Goal: Task Accomplishment & Management: Use online tool/utility

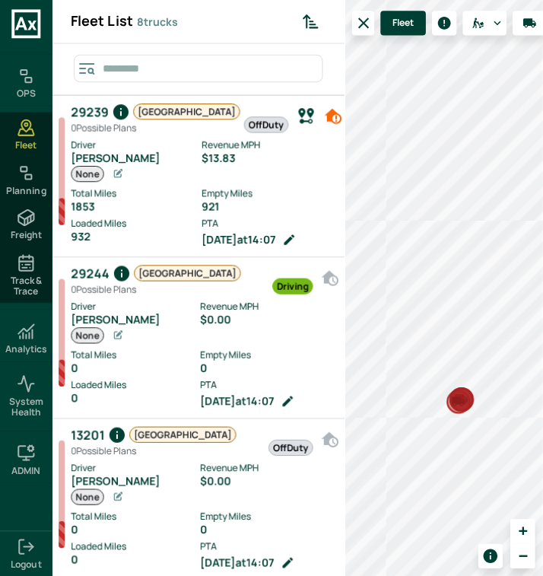
scroll to position [570, 283]
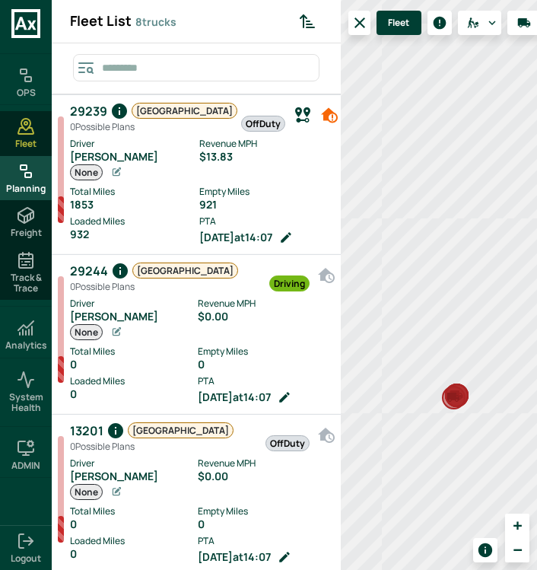
click at [21, 186] on span "Planning" at bounding box center [26, 188] width 40 height 11
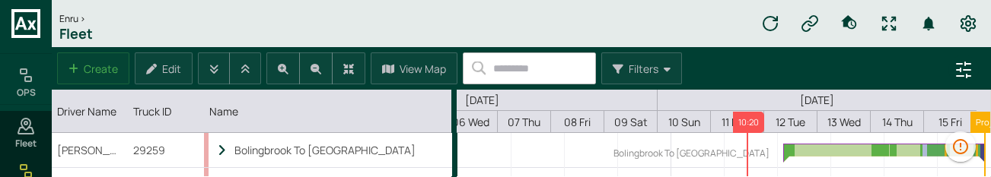
scroll to position [0, 323]
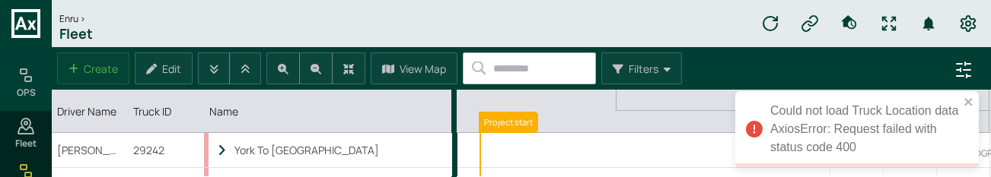
scroll to position [0, 322]
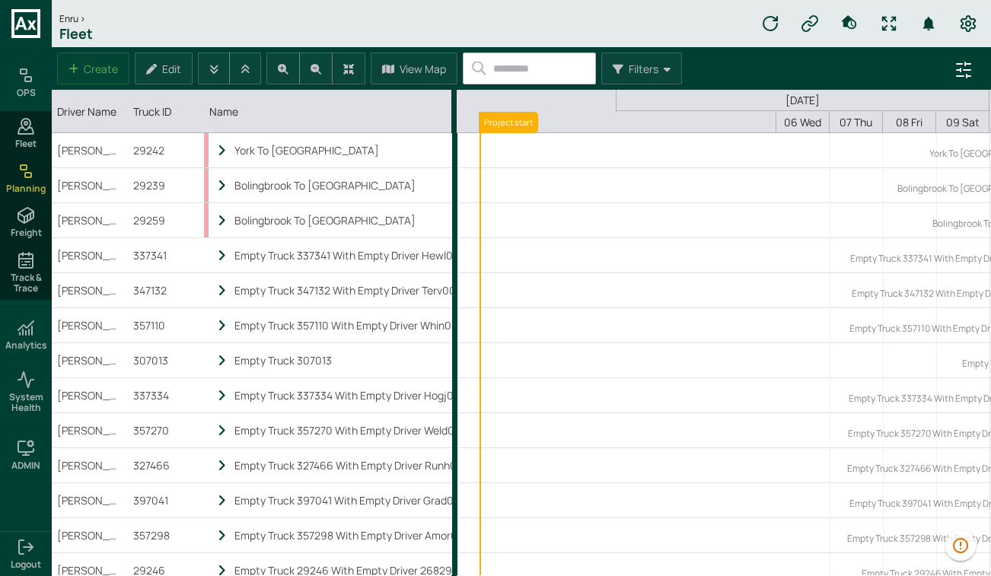
scroll to position [0, 322]
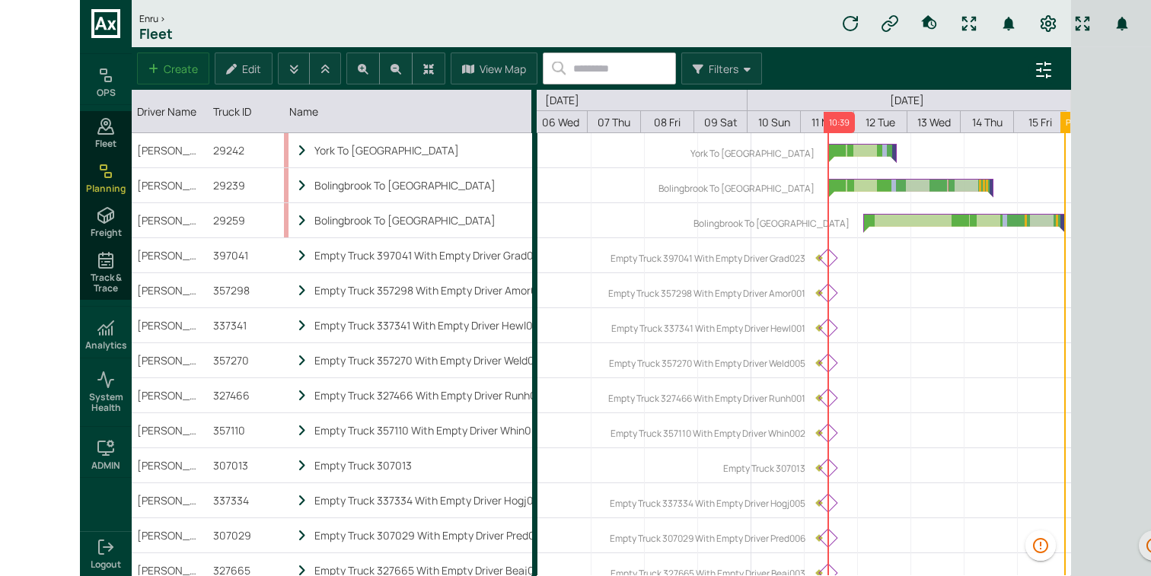
scroll to position [0, 231]
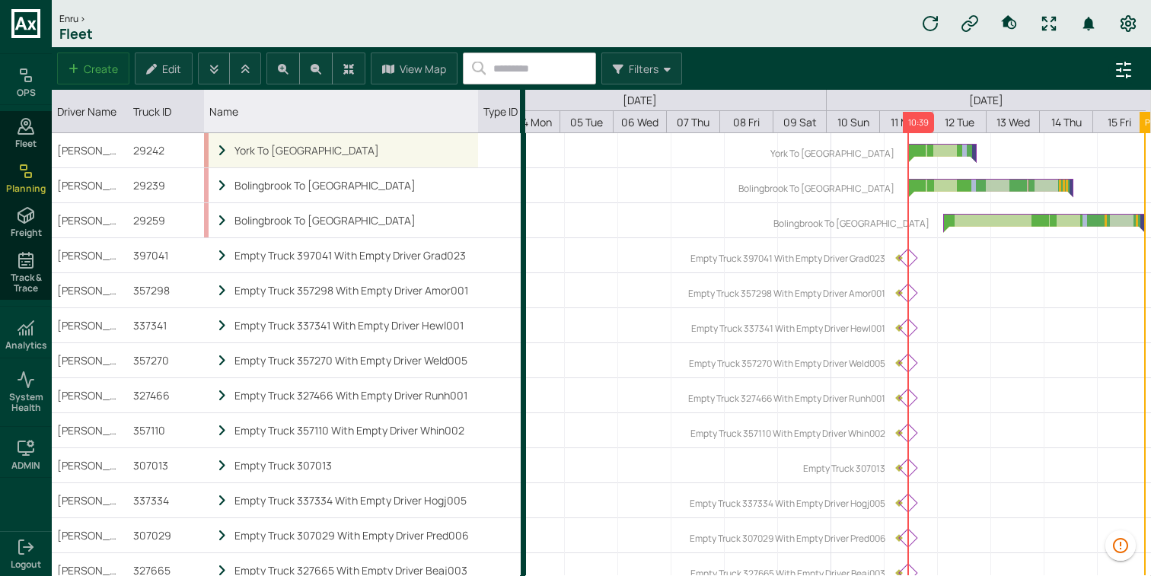
click at [229, 150] on div "York To [GEOGRAPHIC_DATA]" at bounding box center [340, 150] width 263 height 34
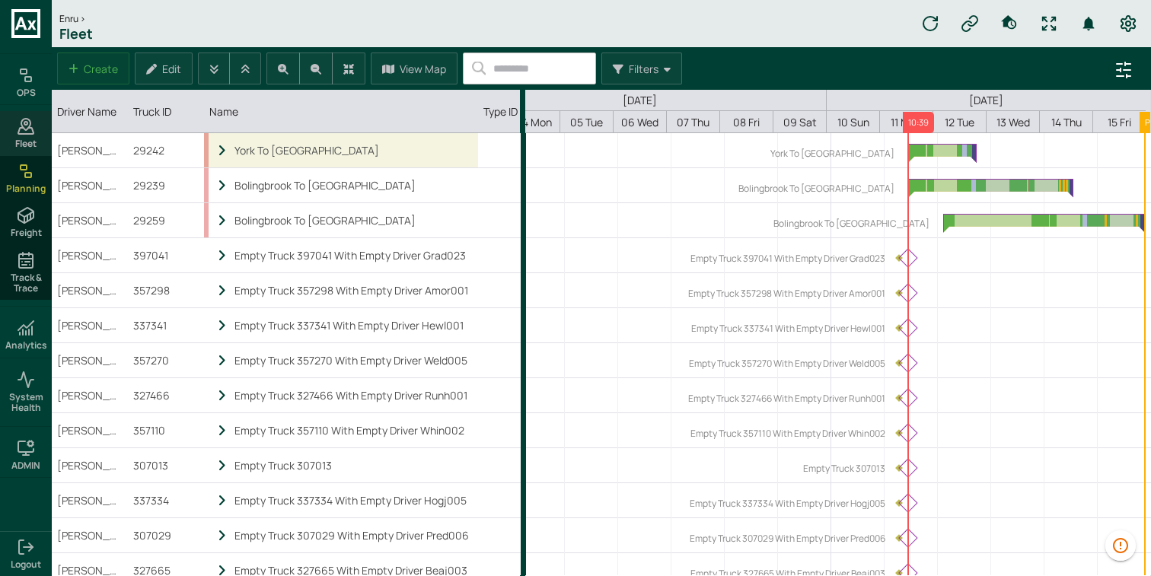
click at [46, 123] on div "Fleet" at bounding box center [26, 133] width 52 height 44
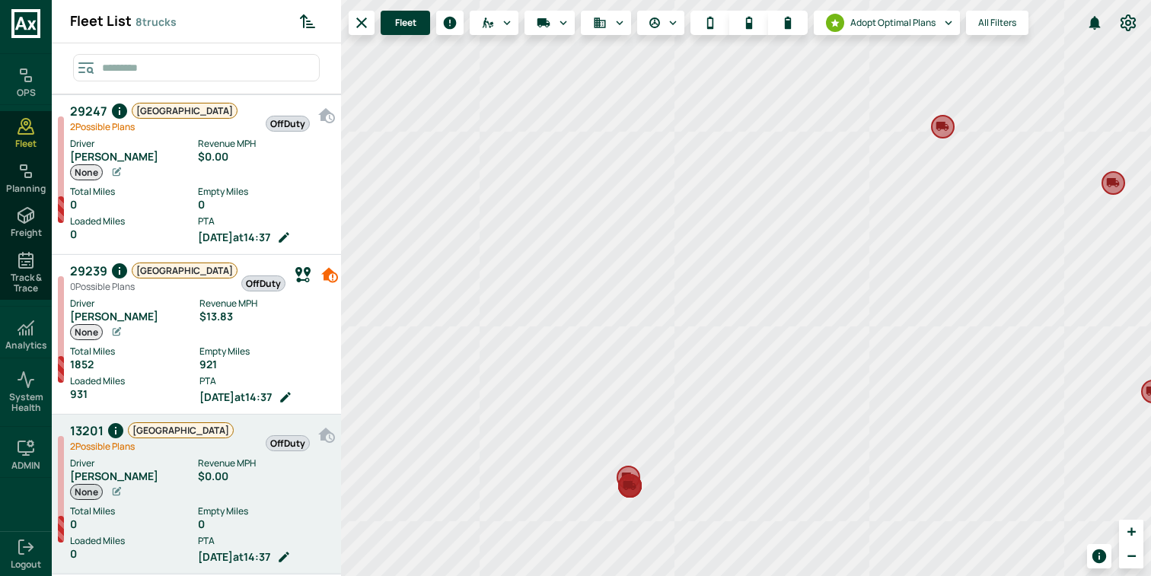
click at [225, 462] on label "Revenue MPH" at bounding box center [265, 464] width 135 height 14
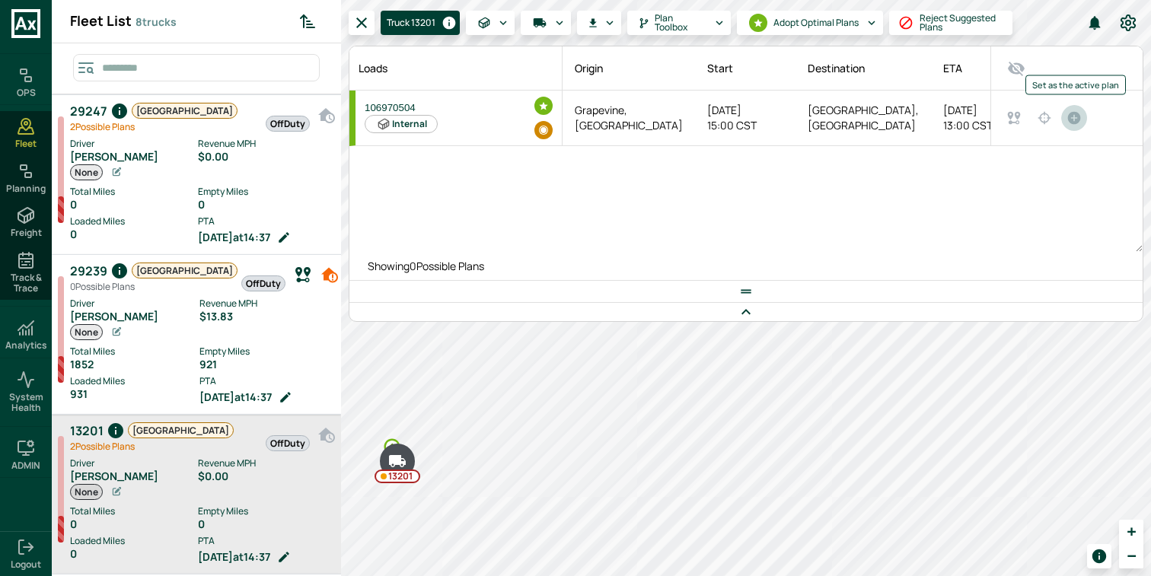
click at [990, 113] on icon "Set as the active plan" at bounding box center [1074, 118] width 13 height 13
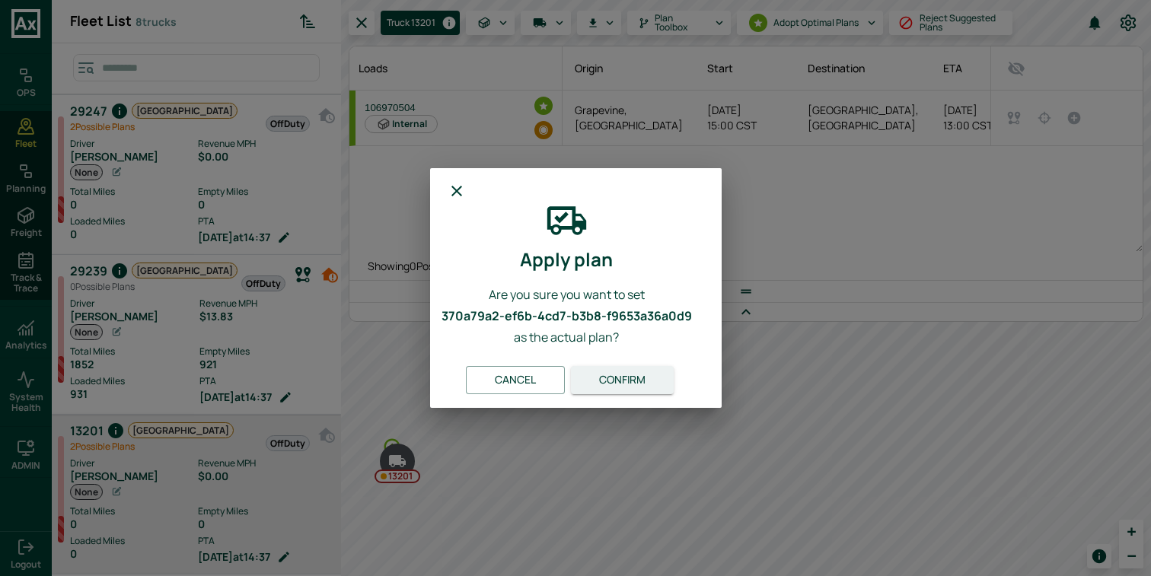
click at [644, 372] on button "Confirm" at bounding box center [622, 380] width 103 height 28
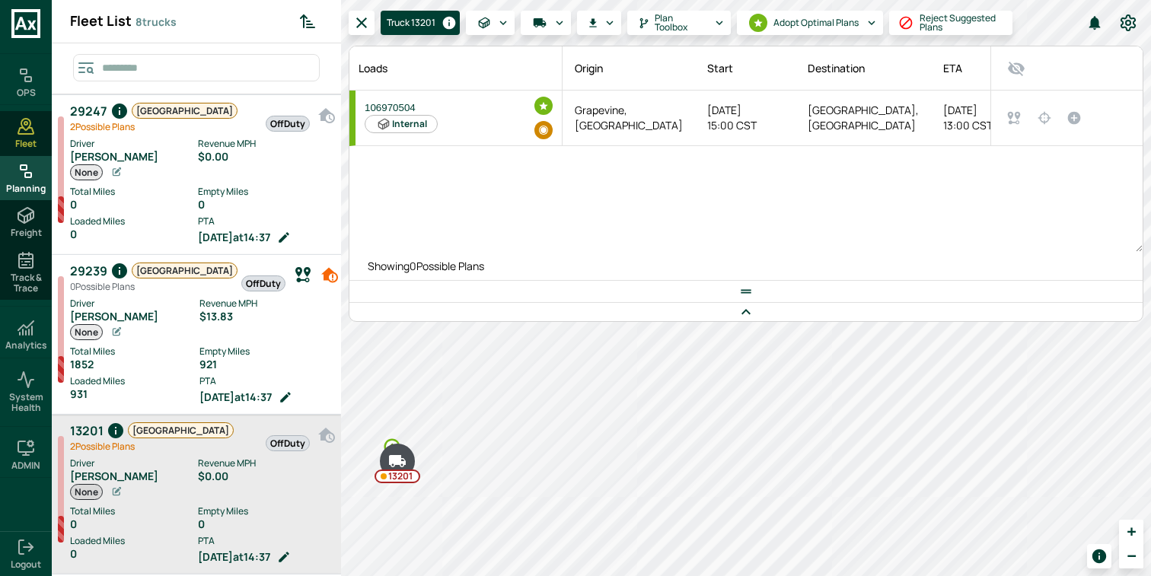
click at [30, 174] on rect at bounding box center [28, 175] width 6 height 5
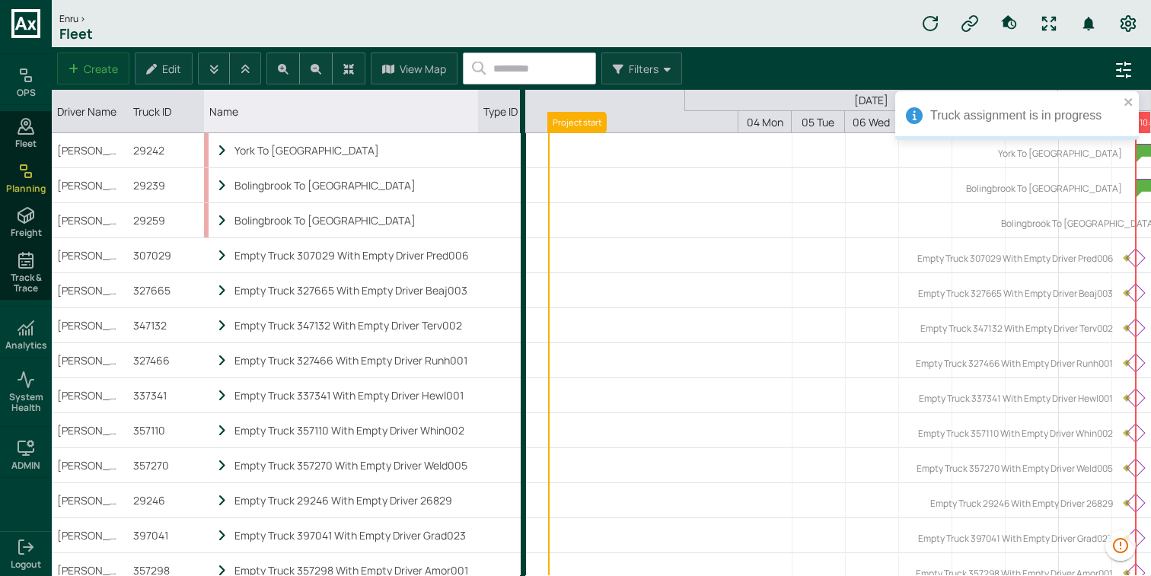
scroll to position [0, 231]
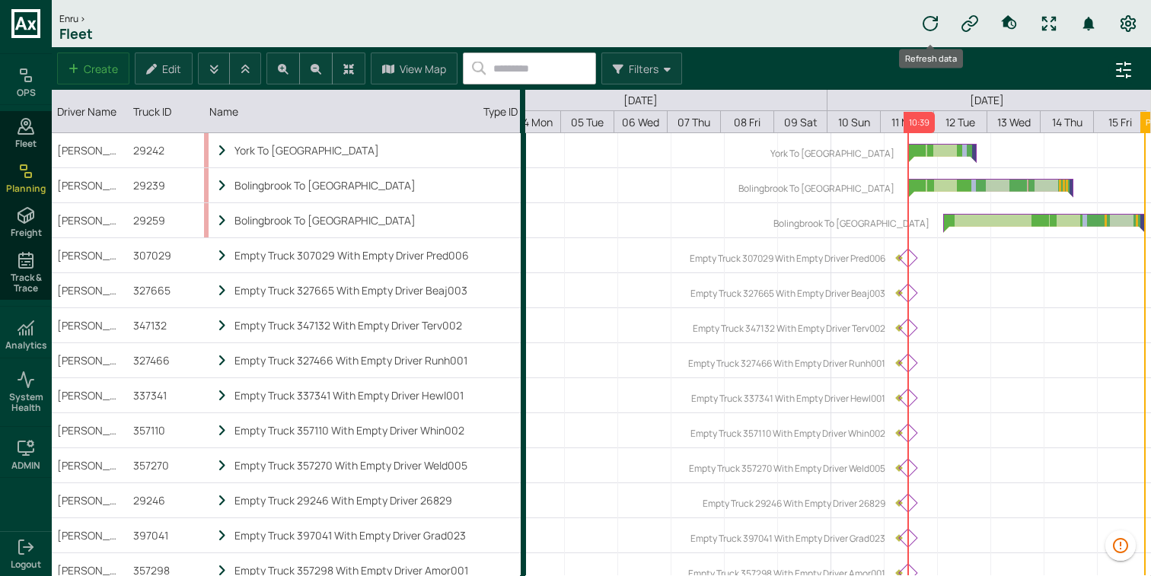
click at [934, 27] on icon "Refresh data" at bounding box center [930, 23] width 18 height 18
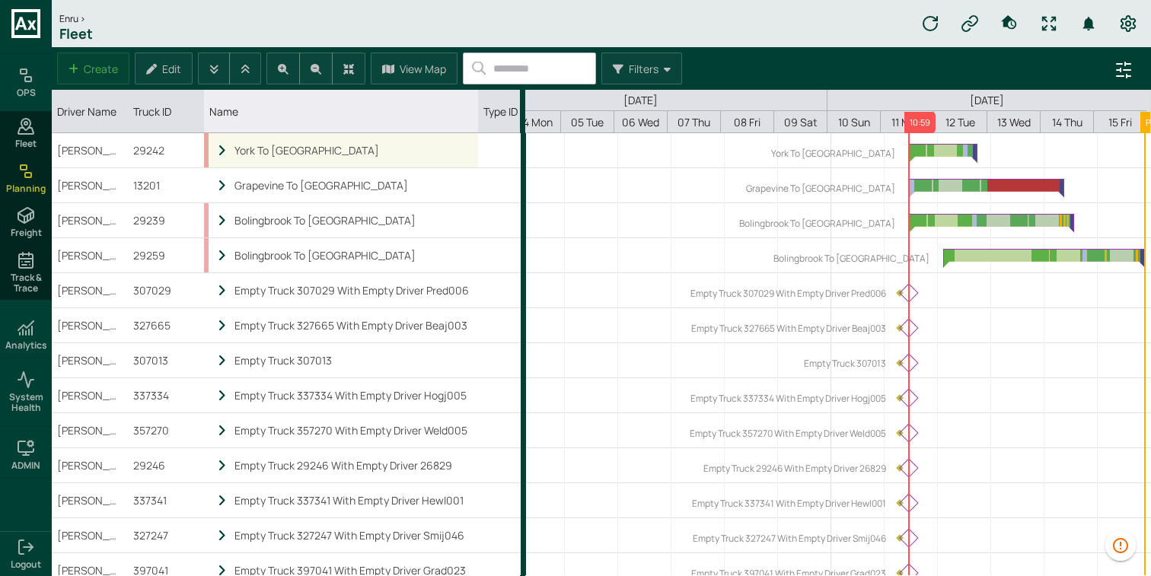
click at [224, 151] on icon "locked subgrid" at bounding box center [222, 151] width 14 height 13
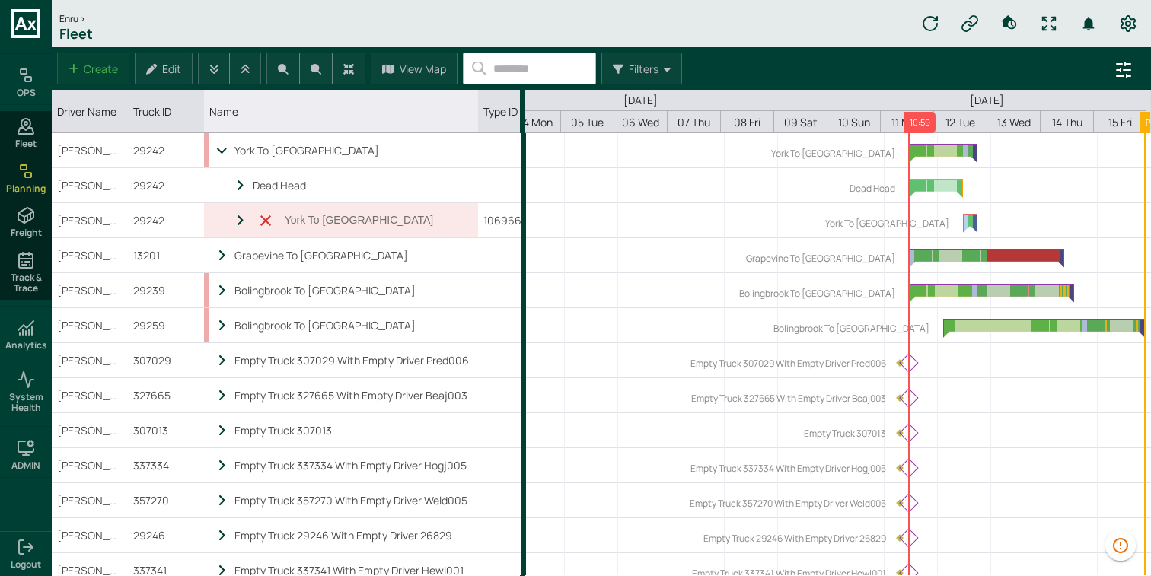
click at [224, 151] on icon "locked subgrid" at bounding box center [222, 151] width 14 height 13
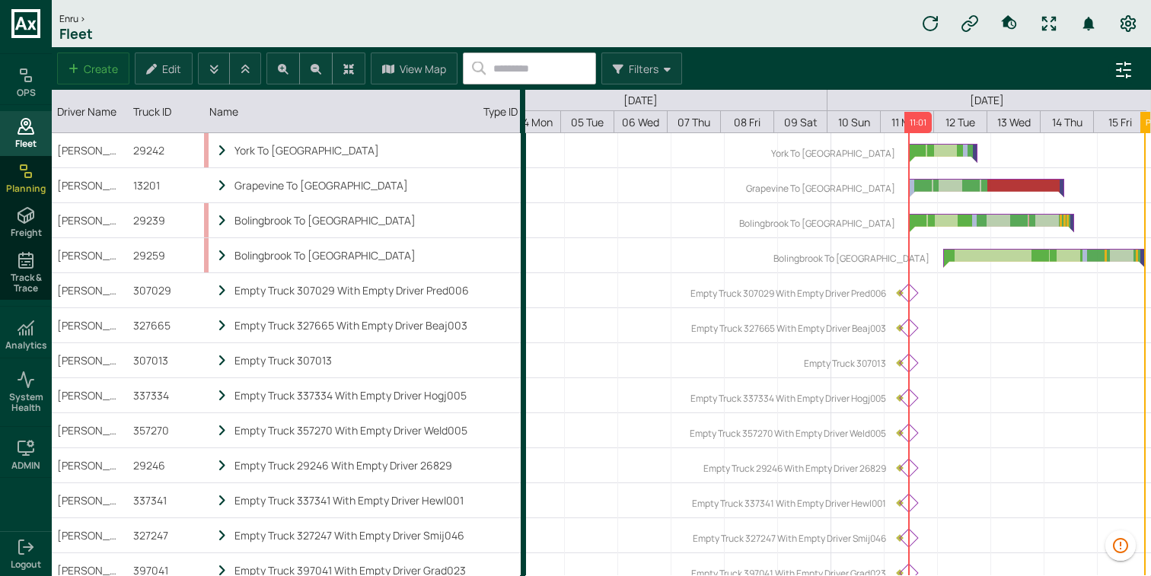
click at [25, 129] on icon at bounding box center [25, 124] width 9 height 11
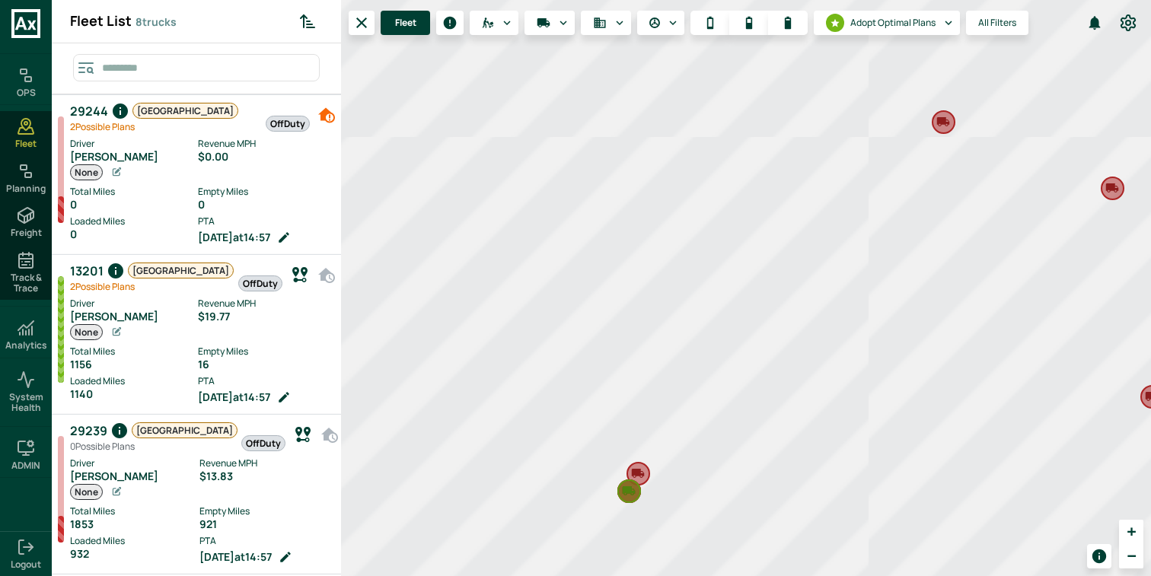
scroll to position [570, 283]
